Goal: Navigation & Orientation: Understand site structure

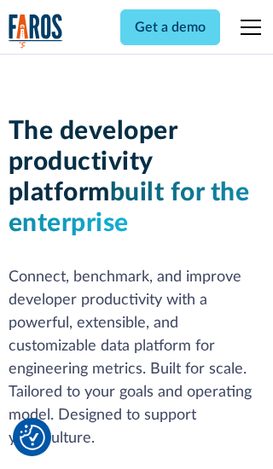
scroll to position [258, 0]
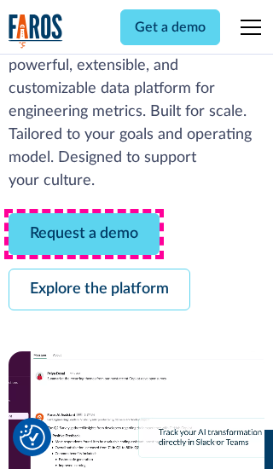
click at [84, 234] on link "Request a demo" at bounding box center [84, 234] width 151 height 42
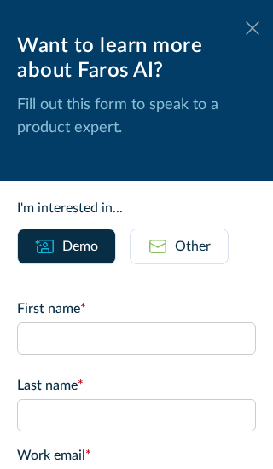
click at [253, 28] on icon at bounding box center [253, 27] width 14 height 13
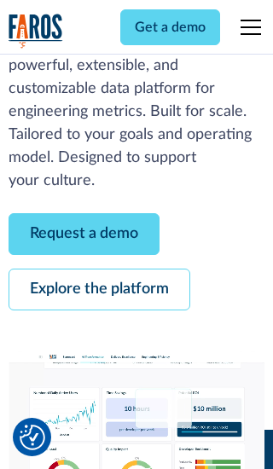
scroll to position [313, 0]
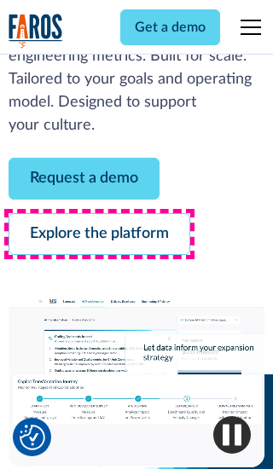
click at [99, 234] on link "Explore the platform" at bounding box center [100, 234] width 182 height 42
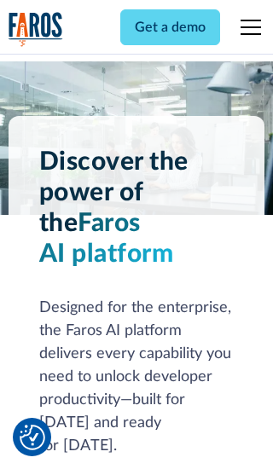
scroll to position [12821, 0]
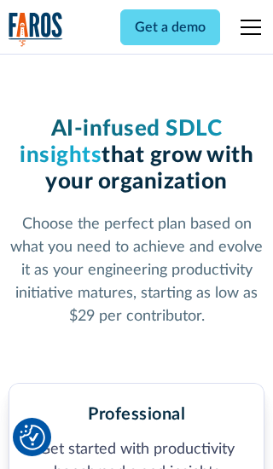
scroll to position [2650, 0]
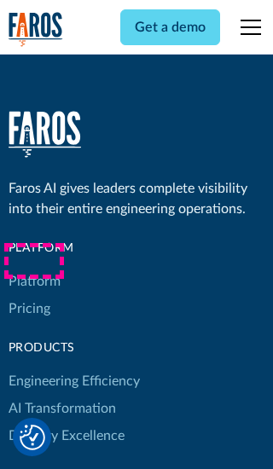
click at [33, 268] on link "Platform" at bounding box center [35, 281] width 52 height 27
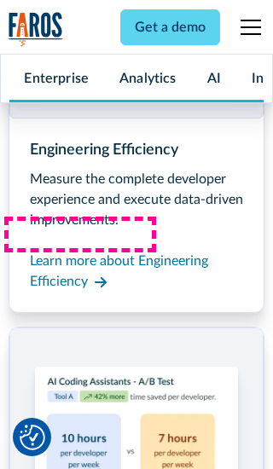
scroll to position [13368, 0]
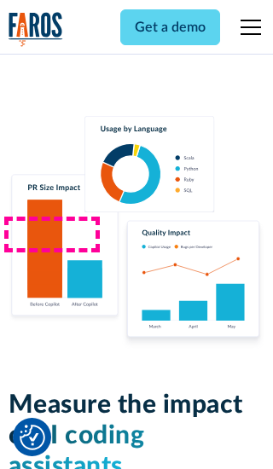
scroll to position [10526, 0]
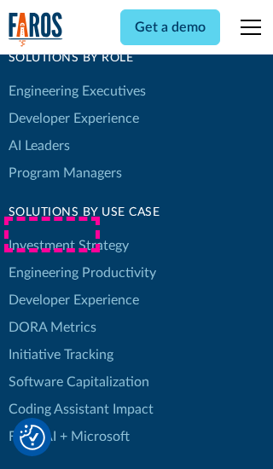
click at [51, 314] on link "[PERSON_NAME] Metrics" at bounding box center [53, 327] width 88 height 27
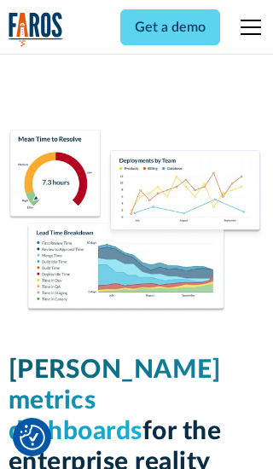
scroll to position [7476, 0]
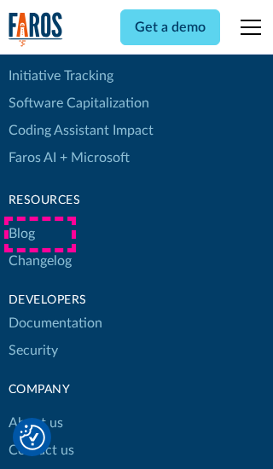
scroll to position [7736, 0]
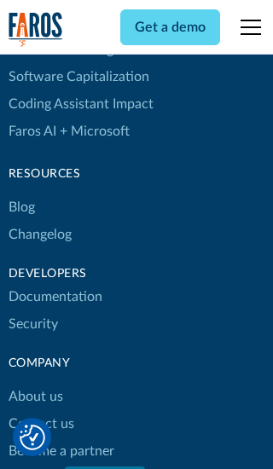
click at [39, 235] on link "Changelog" at bounding box center [40, 234] width 63 height 27
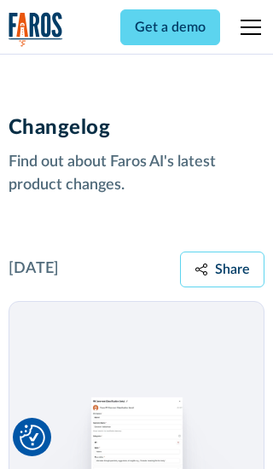
scroll to position [20612, 0]
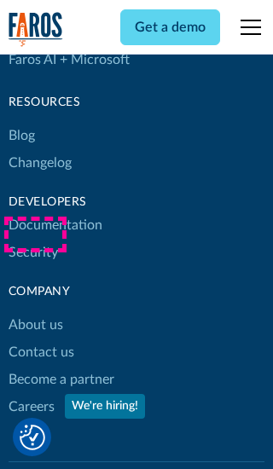
click at [35, 311] on link "About us" at bounding box center [36, 324] width 55 height 27
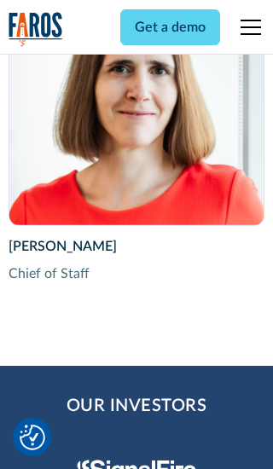
scroll to position [5890, 0]
